Goal: Information Seeking & Learning: Find contact information

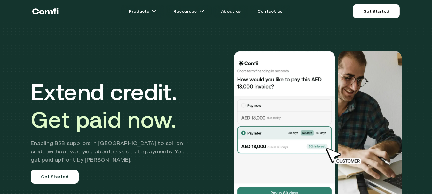
scroll to position [2329, 0]
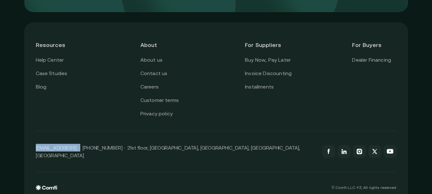
drag, startPoint x: 79, startPoint y: 140, endPoint x: 29, endPoint y: 137, distance: 50.2
click at [27, 137] on div "Resources Help Center Case Studies Blog About About us Contact us Careers Custo…" at bounding box center [215, 111] width 383 height 179
copy p "[EMAIL_ADDRESS]"
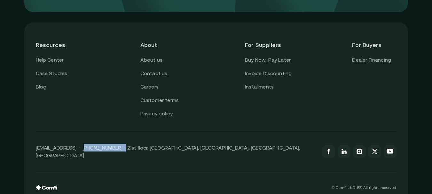
copy p "[PHONE_NUMBER]"
drag, startPoint x: 83, startPoint y: 139, endPoint x: 121, endPoint y: 139, distance: 38.0
click at [121, 144] on p "[EMAIL_ADDRESS] · [PHONE_NUMBER] · 21st floor, [GEOGRAPHIC_DATA], [GEOGRAPHIC_D…" at bounding box center [176, 151] width 280 height 15
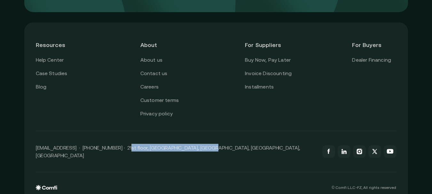
drag, startPoint x: 126, startPoint y: 142, endPoint x: 200, endPoint y: 137, distance: 74.6
click at [200, 144] on p "[EMAIL_ADDRESS] · [PHONE_NUMBER] · 21st floor, [GEOGRAPHIC_DATA], [GEOGRAPHIC_D…" at bounding box center [176, 151] width 280 height 15
copy p "21st floor, Mashreq Bank Global HQ"
click at [245, 135] on div "[EMAIL_ADDRESS] · [PHONE_NUMBER] · 21st floor, [GEOGRAPHIC_DATA], [GEOGRAPHIC_D…" at bounding box center [216, 151] width 360 height 41
click at [208, 144] on p "[EMAIL_ADDRESS] · [PHONE_NUMBER] · 21st floor, [GEOGRAPHIC_DATA], [GEOGRAPHIC_D…" at bounding box center [176, 151] width 280 height 15
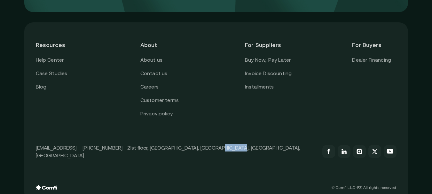
click at [208, 144] on p "[EMAIL_ADDRESS] · [PHONE_NUMBER] · 21st floor, [GEOGRAPHIC_DATA], [GEOGRAPHIC_D…" at bounding box center [176, 151] width 280 height 15
copy p "Downtown"
copy p "Comfi L.L.C-FZ"
drag, startPoint x: 340, startPoint y: 174, endPoint x: 365, endPoint y: 174, distance: 24.6
click at [365, 185] on p "© Comfi L.L.C-FZ, All rights reserved" at bounding box center [363, 187] width 65 height 4
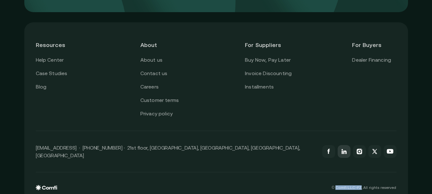
click at [342, 145] on link at bounding box center [343, 151] width 13 height 13
